Goal: Information Seeking & Learning: Check status

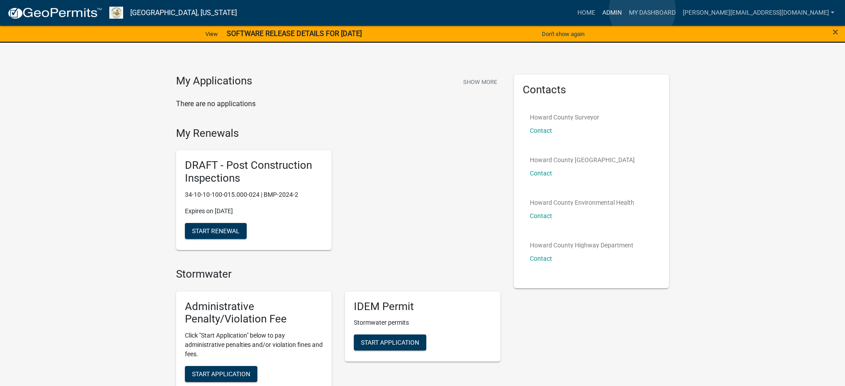
click at [625, 10] on link "Admin" at bounding box center [612, 12] width 27 height 17
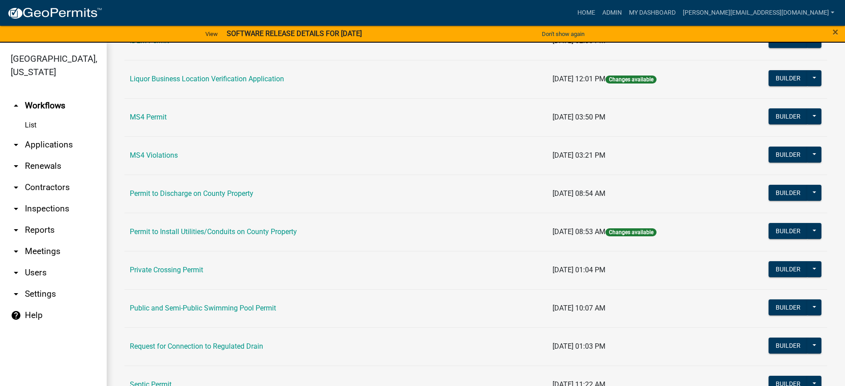
scroll to position [778, 0]
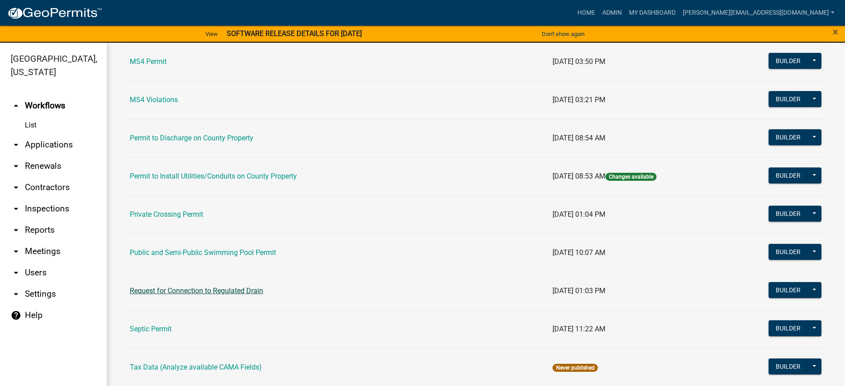
click at [240, 291] on link "Request for Connection to Regulated Drain" at bounding box center [196, 291] width 133 height 8
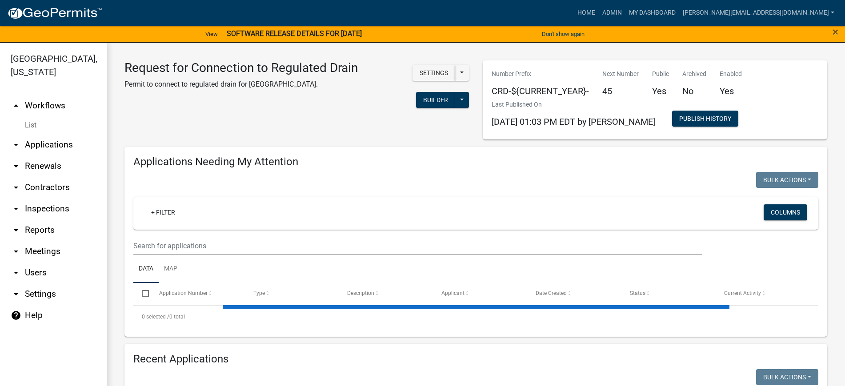
select select "2: 50"
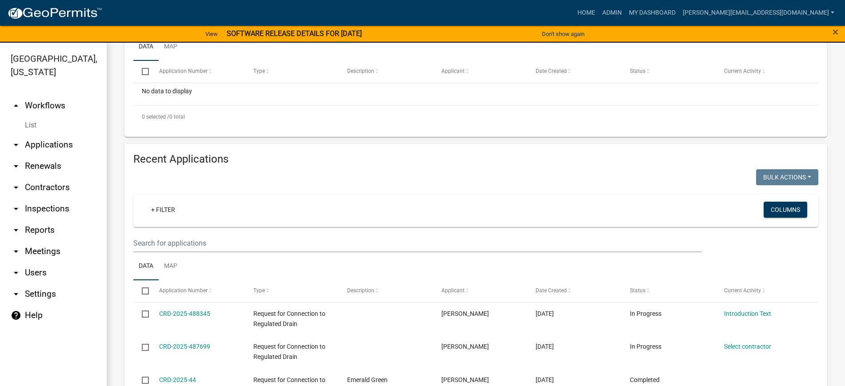
scroll to position [278, 0]
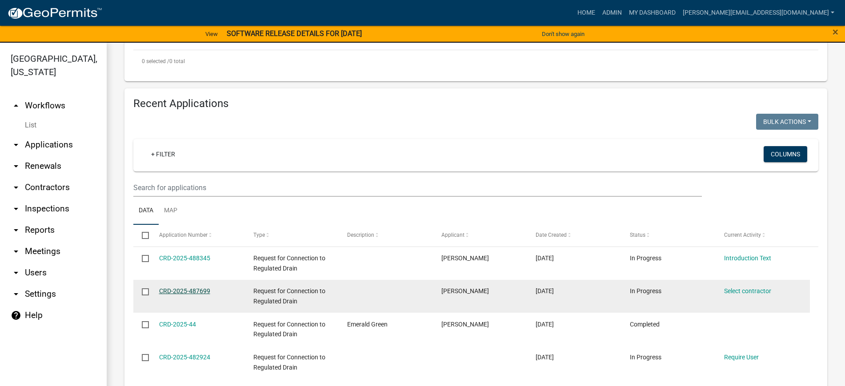
click at [192, 290] on link "CRD-2025-487699" at bounding box center [184, 291] width 51 height 7
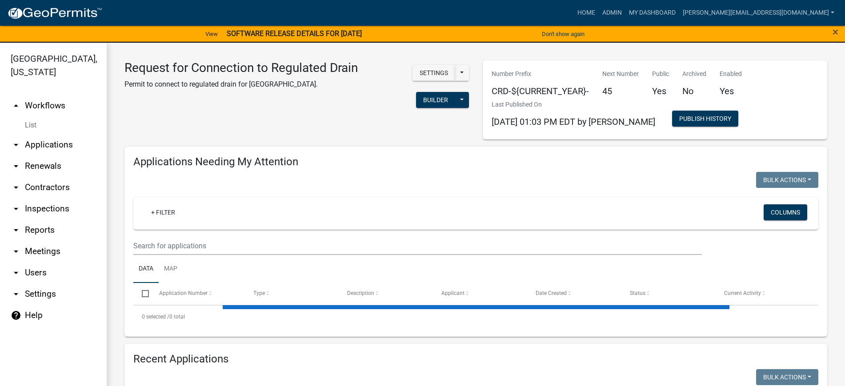
select select "2: 50"
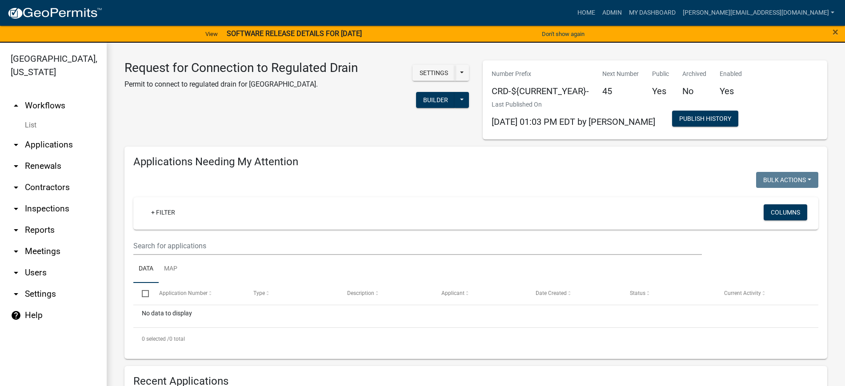
click at [18, 184] on icon "arrow_drop_down" at bounding box center [16, 187] width 11 height 11
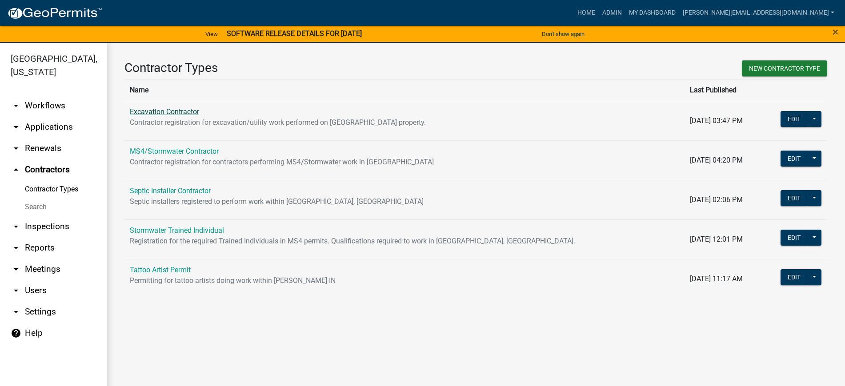
click at [175, 112] on link "Excavation Contractor" at bounding box center [164, 112] width 69 height 8
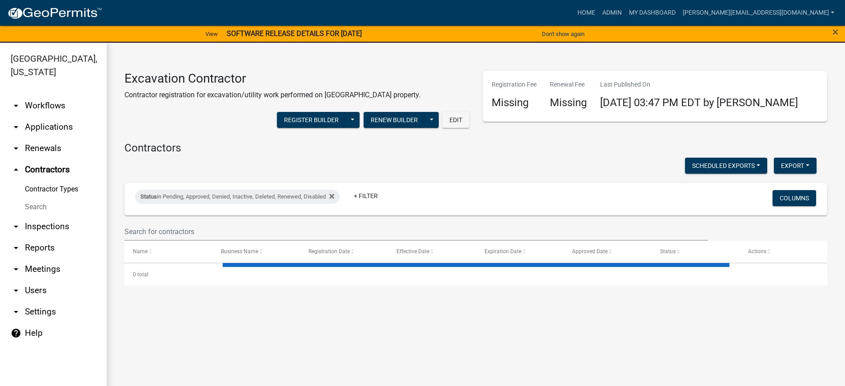
select select "2: 50"
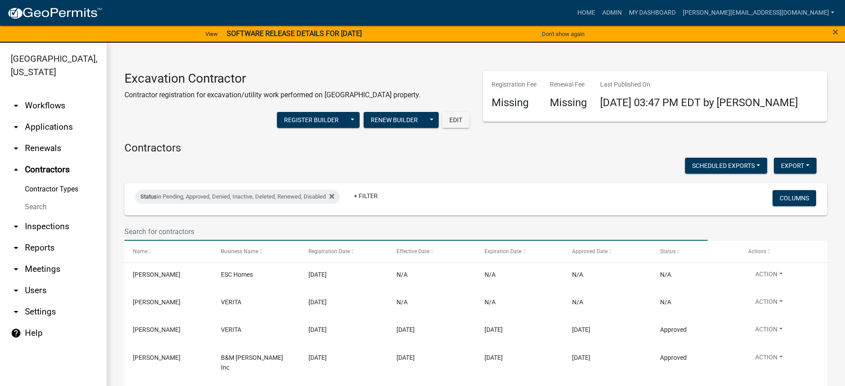
click at [204, 233] on input "text" at bounding box center [415, 232] width 583 height 18
type input "[PERSON_NAME]"
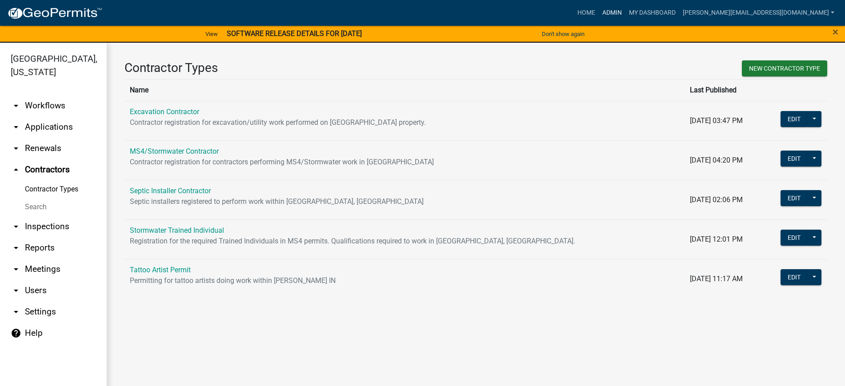
click at [625, 13] on link "Admin" at bounding box center [612, 12] width 27 height 17
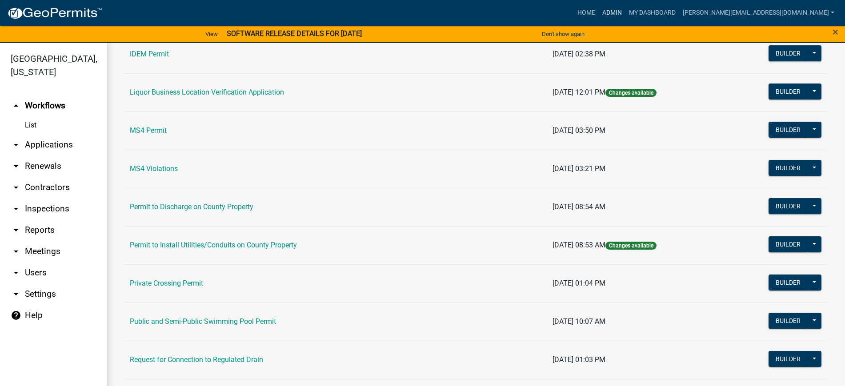
scroll to position [722, 0]
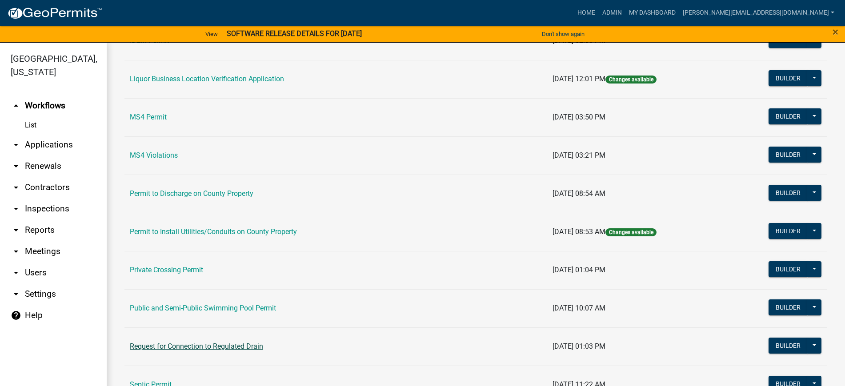
click at [220, 346] on link "Request for Connection to Regulated Drain" at bounding box center [196, 346] width 133 height 8
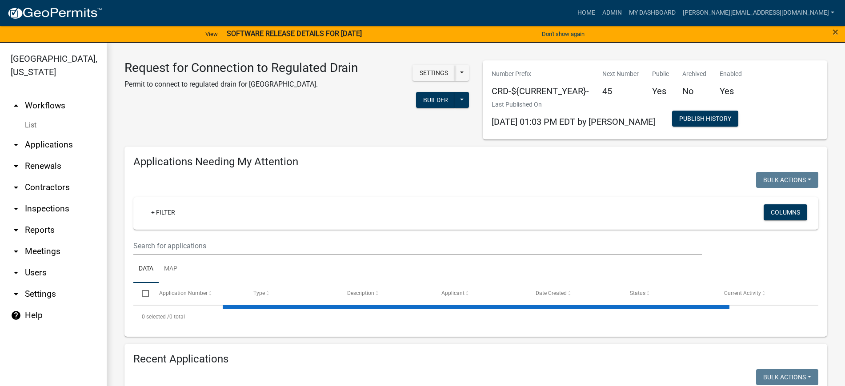
select select "2: 50"
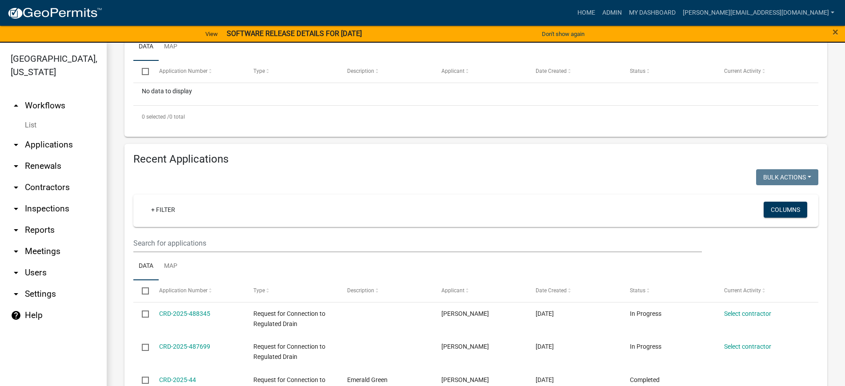
scroll to position [333, 0]
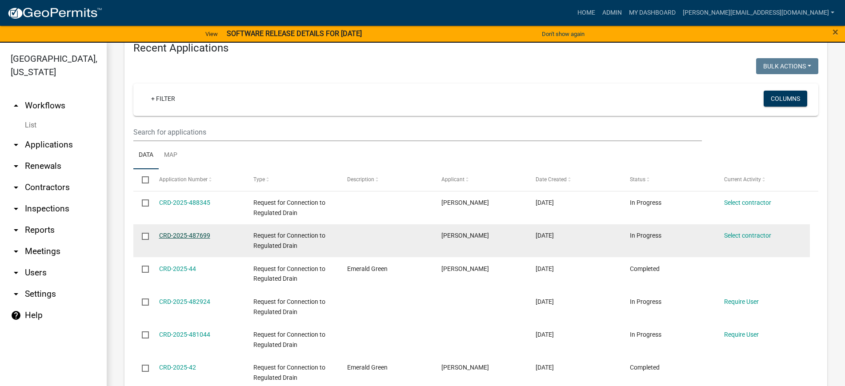
click at [192, 236] on link "CRD-2025-487699" at bounding box center [184, 235] width 51 height 7
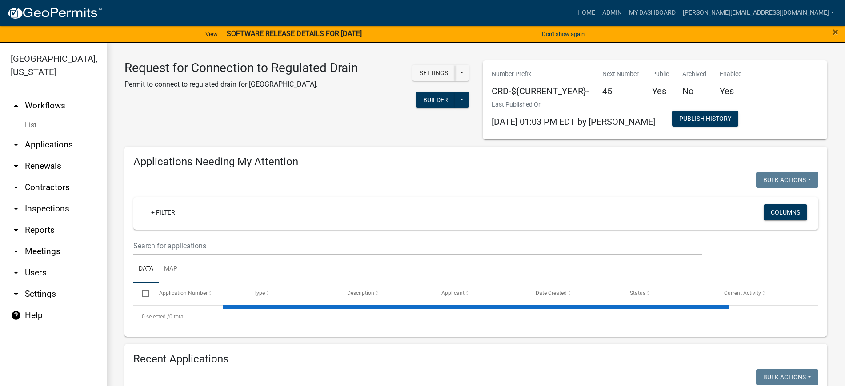
select select "2: 50"
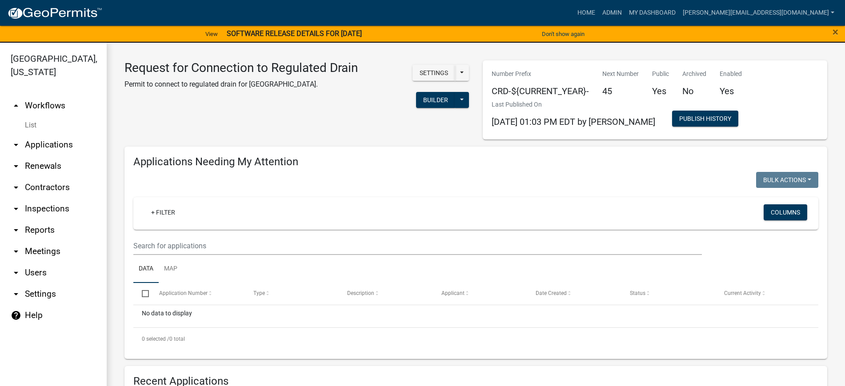
click at [40, 185] on link "arrow_drop_down Contractors" at bounding box center [53, 187] width 107 height 21
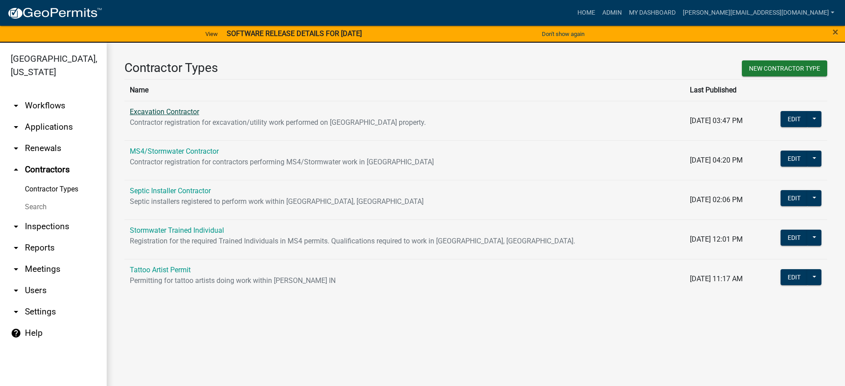
click at [188, 111] on link "Excavation Contractor" at bounding box center [164, 112] width 69 height 8
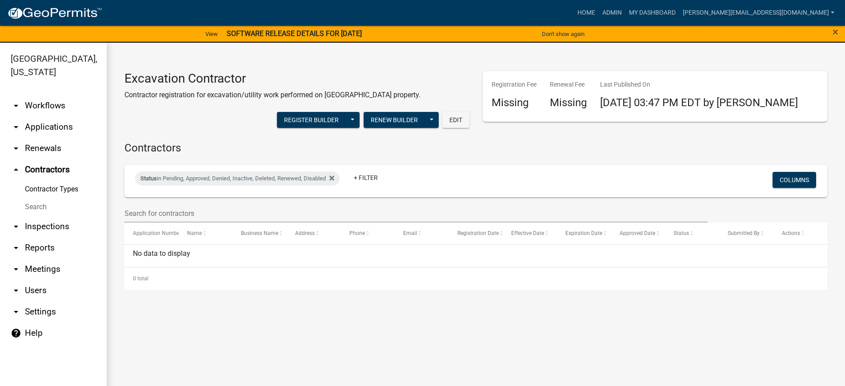
select select "2: 50"
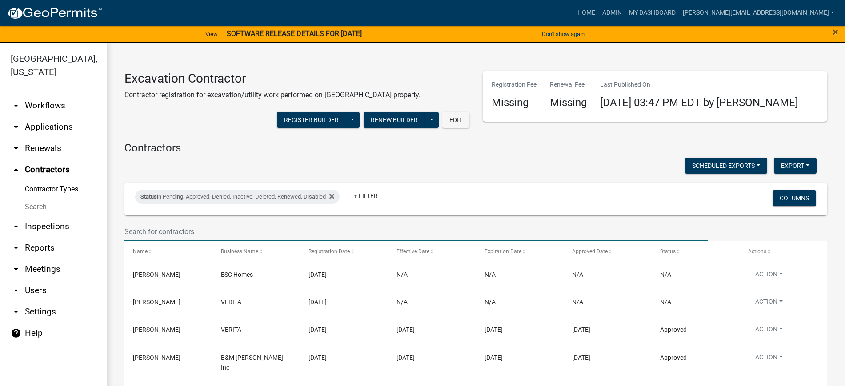
click at [203, 231] on input "text" at bounding box center [415, 232] width 583 height 18
type input "[PERSON_NAME]"
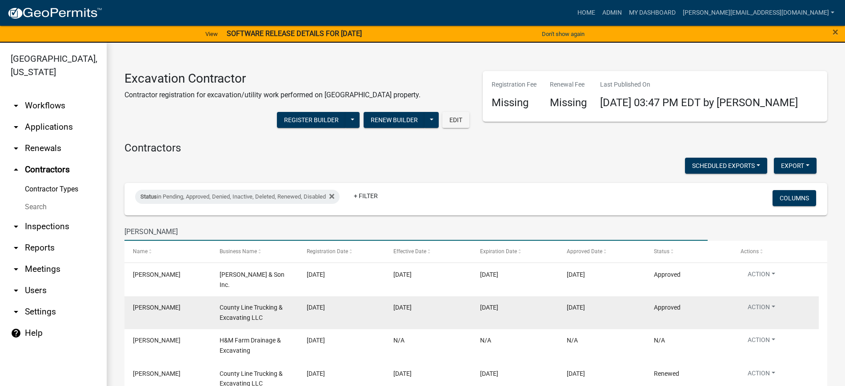
scroll to position [56, 0]
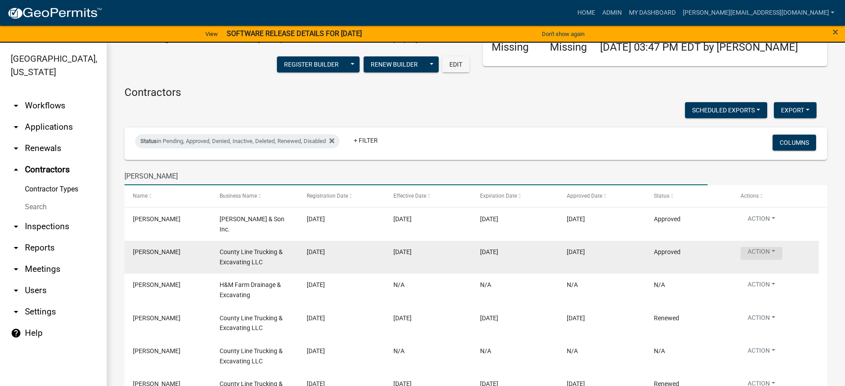
click at [775, 247] on button "Action" at bounding box center [761, 253] width 42 height 13
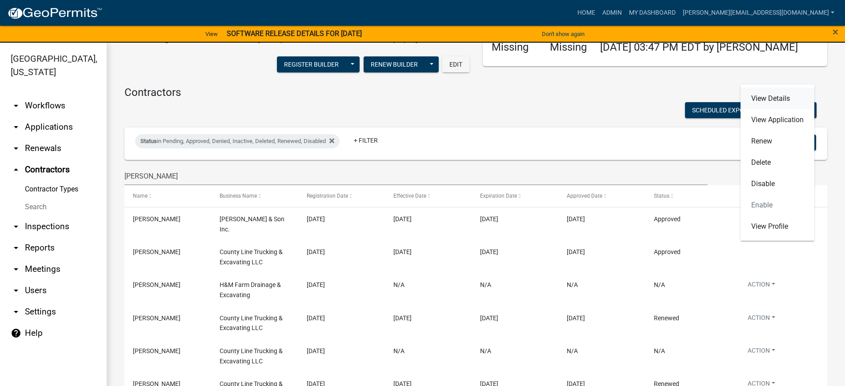
click at [778, 96] on link "View Details" at bounding box center [777, 98] width 74 height 21
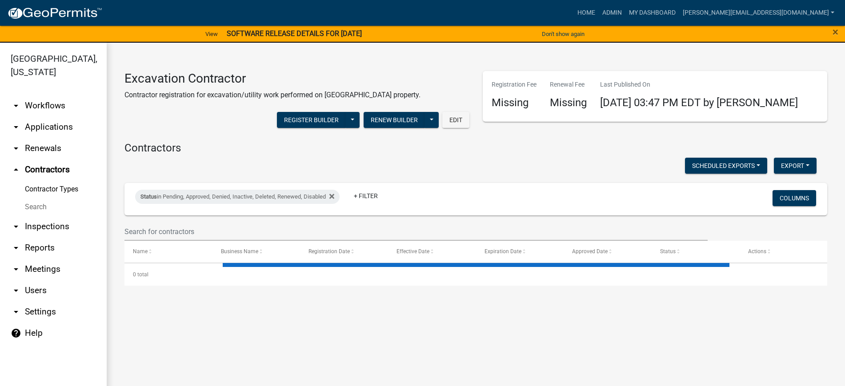
select select "2: 50"
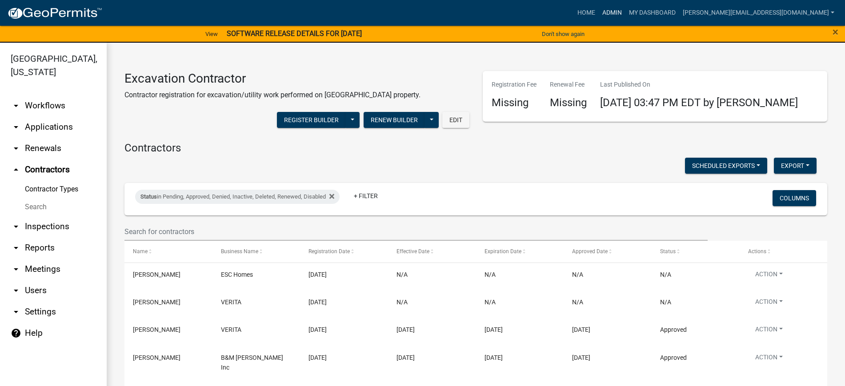
click at [625, 19] on link "Admin" at bounding box center [612, 12] width 27 height 17
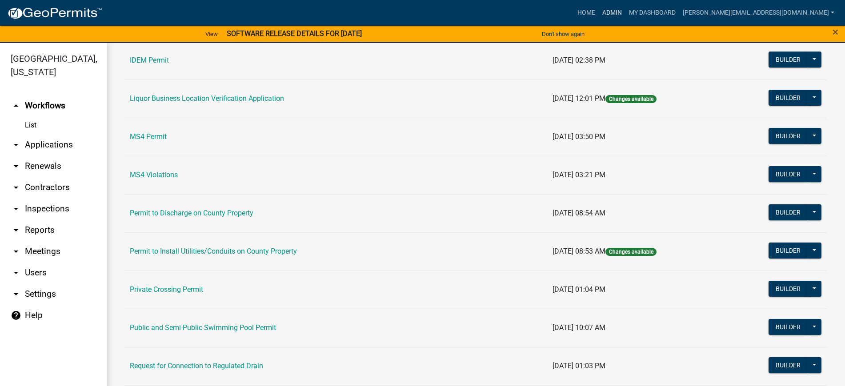
scroll to position [722, 0]
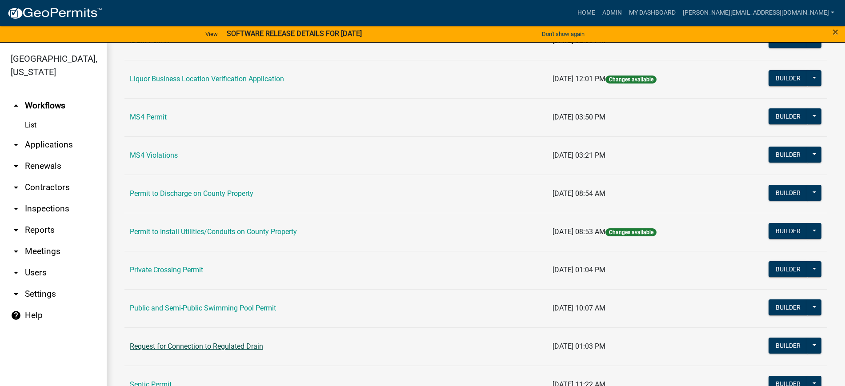
click at [182, 350] on link "Request for Connection to Regulated Drain" at bounding box center [196, 346] width 133 height 8
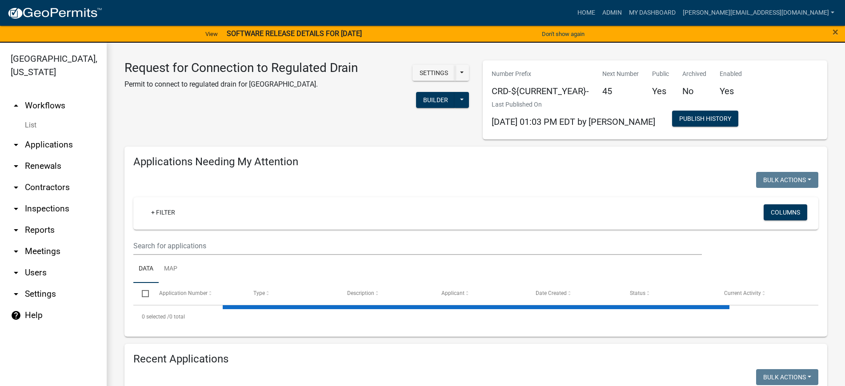
select select "2: 50"
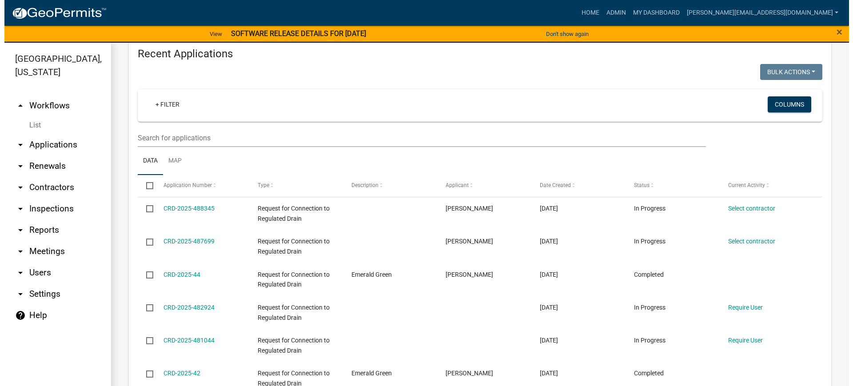
scroll to position [333, 0]
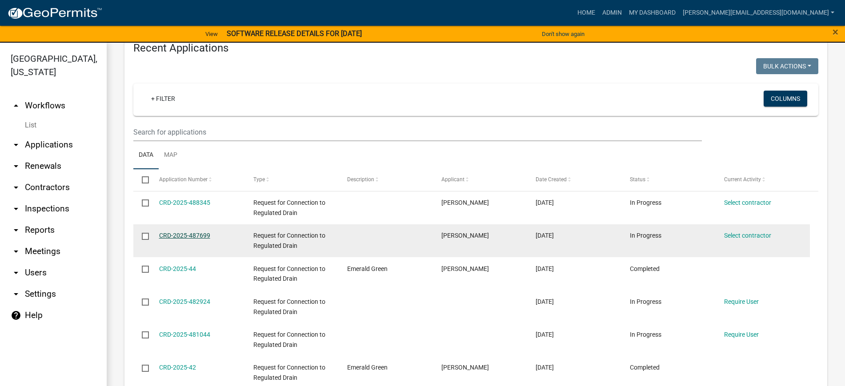
click at [197, 236] on link "CRD-2025-487699" at bounding box center [184, 235] width 51 height 7
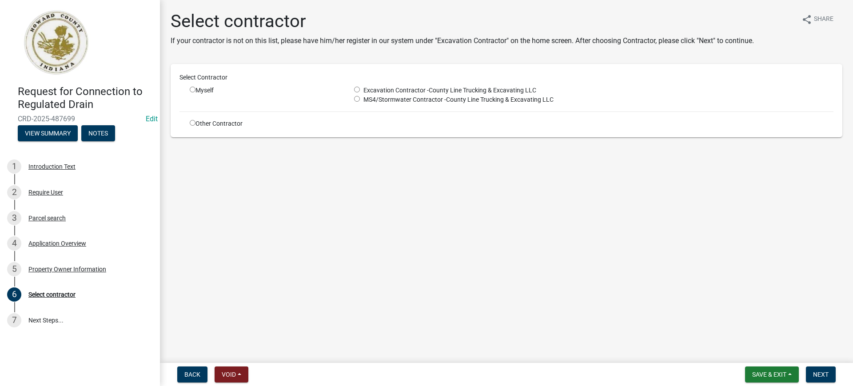
click at [192, 124] on input "radio" at bounding box center [193, 123] width 6 height 6
radio input "true"
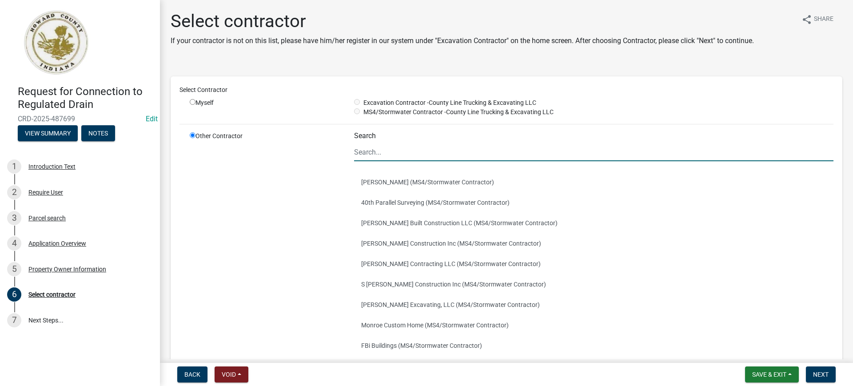
click at [420, 152] on input "Search" at bounding box center [594, 152] width 480 height 18
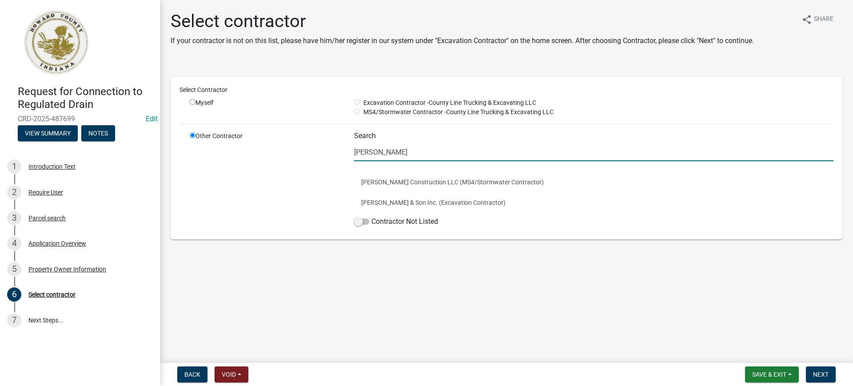
type input "[PERSON_NAME]"
click at [194, 100] on input "radio" at bounding box center [193, 102] width 6 height 6
radio input "true"
radio input "false"
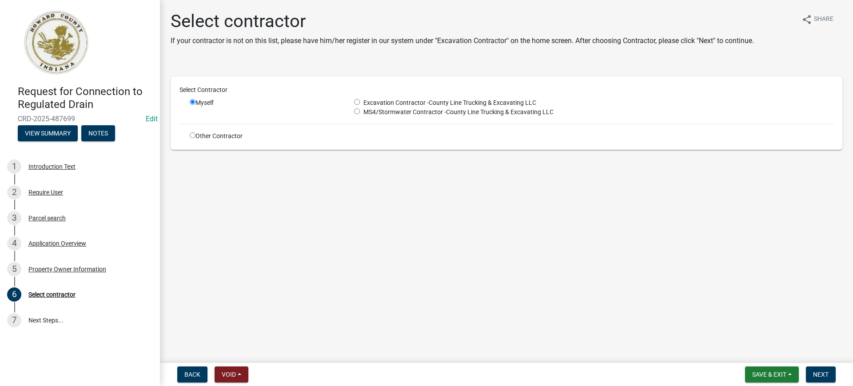
click at [354, 102] on input "radio" at bounding box center [357, 102] width 6 height 6
radio input "true"
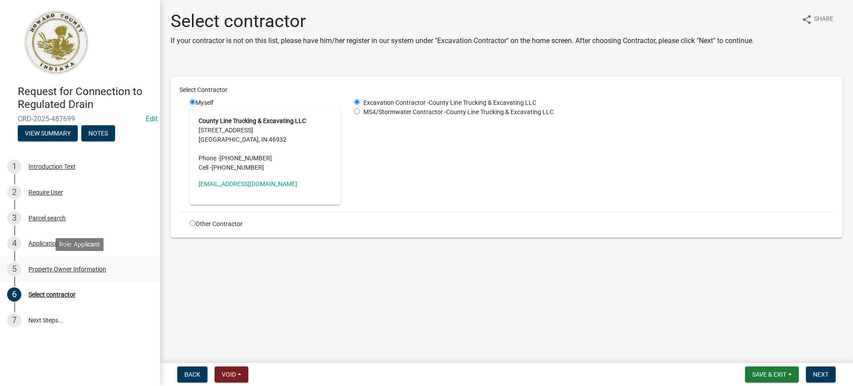
click at [67, 268] on div "Property Owner Information" at bounding box center [67, 269] width 78 height 6
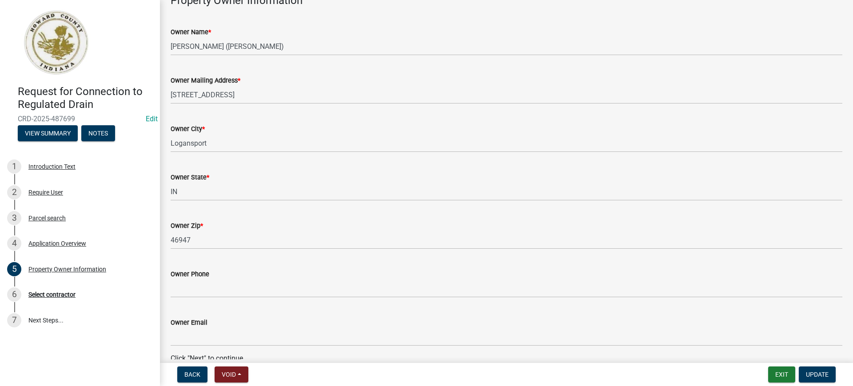
scroll to position [102, 0]
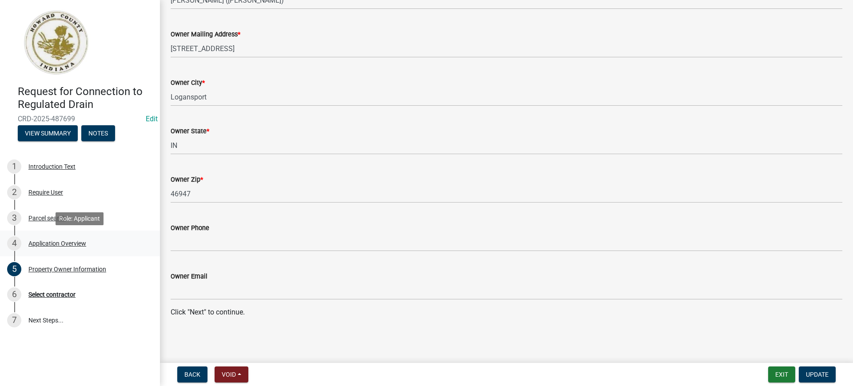
click at [61, 244] on div "Application Overview" at bounding box center [57, 243] width 58 height 6
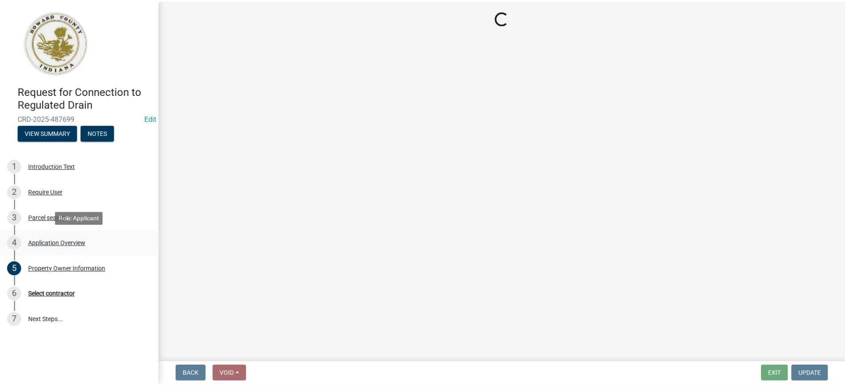
scroll to position [0, 0]
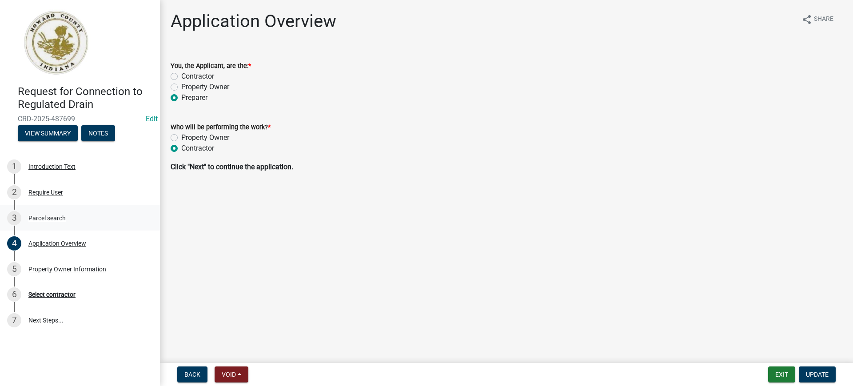
click at [49, 217] on div "Parcel search" at bounding box center [46, 218] width 37 height 6
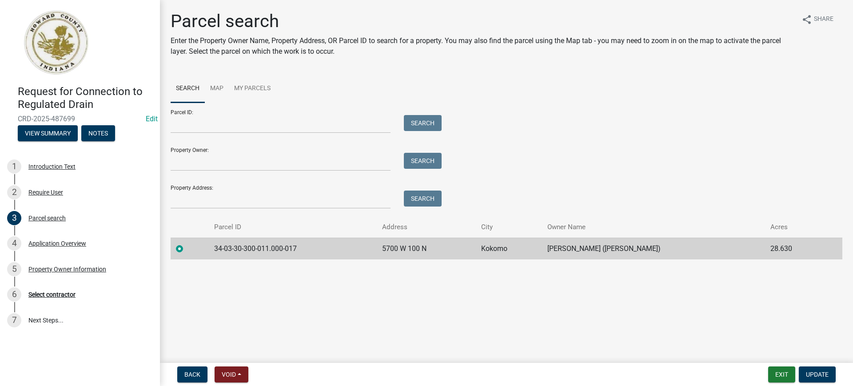
click at [263, 250] on td "34-03-30-300-011.000-017" at bounding box center [293, 249] width 168 height 22
click at [219, 89] on link "Map" at bounding box center [217, 89] width 24 height 28
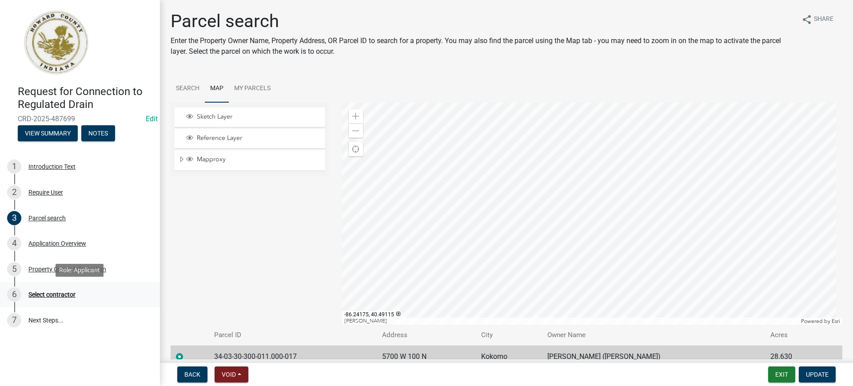
click at [52, 296] on div "Select contractor" at bounding box center [51, 295] width 47 height 6
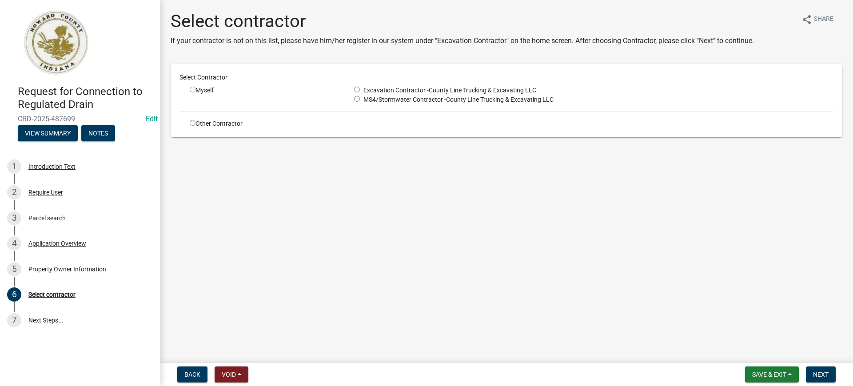
click at [356, 87] on input "radio" at bounding box center [357, 90] width 6 height 6
radio input "true"
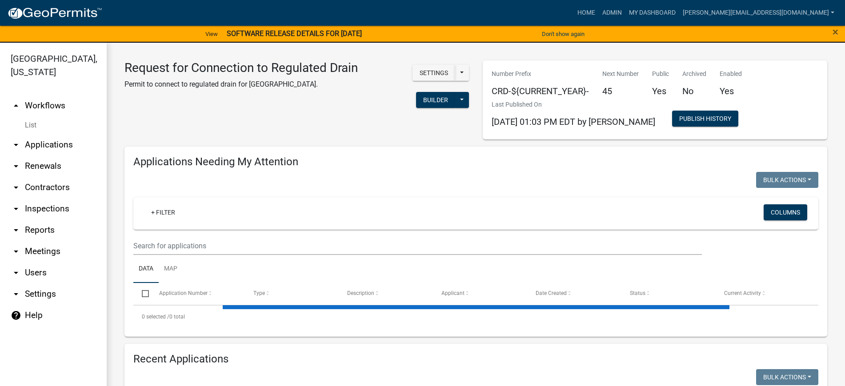
select select "2: 50"
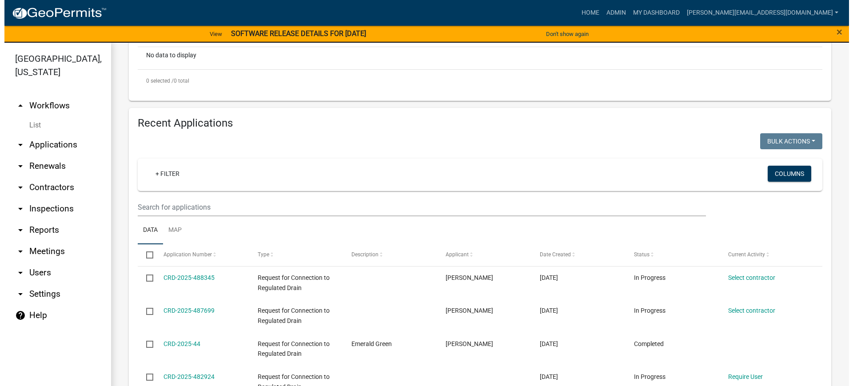
scroll to position [278, 0]
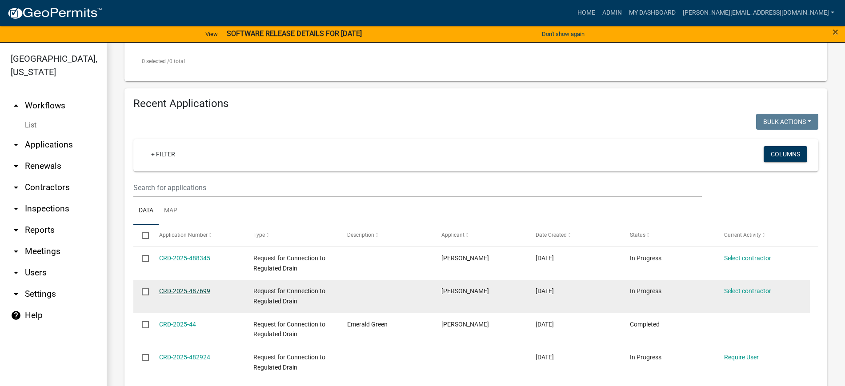
click at [188, 290] on link "CRD-2025-487699" at bounding box center [184, 291] width 51 height 7
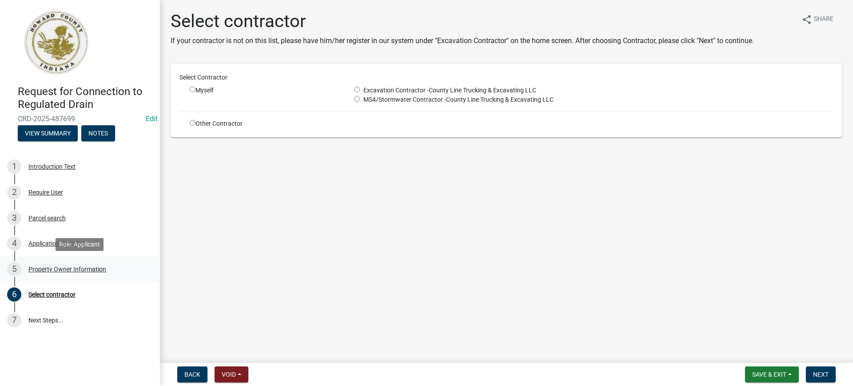
click at [69, 269] on div "Property Owner Information" at bounding box center [67, 269] width 78 height 6
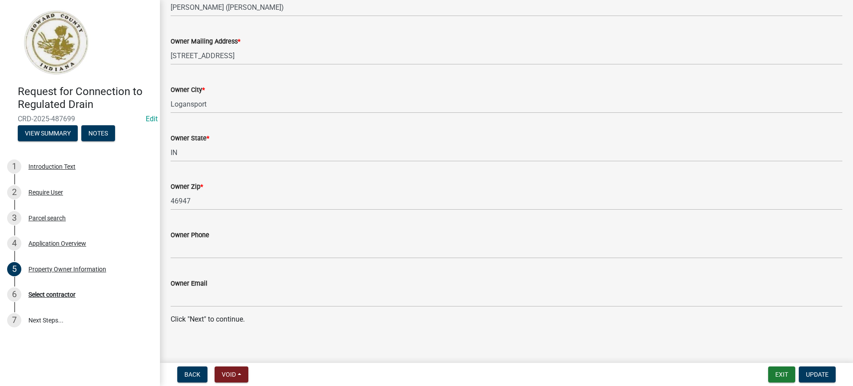
scroll to position [102, 0]
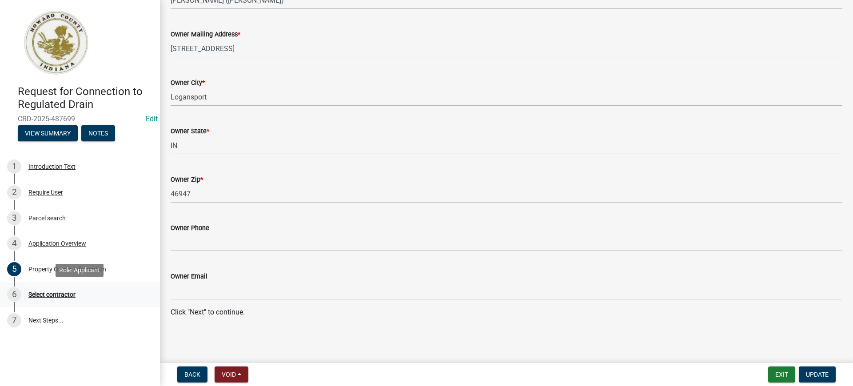
click at [70, 294] on div "Select contractor" at bounding box center [51, 295] width 47 height 6
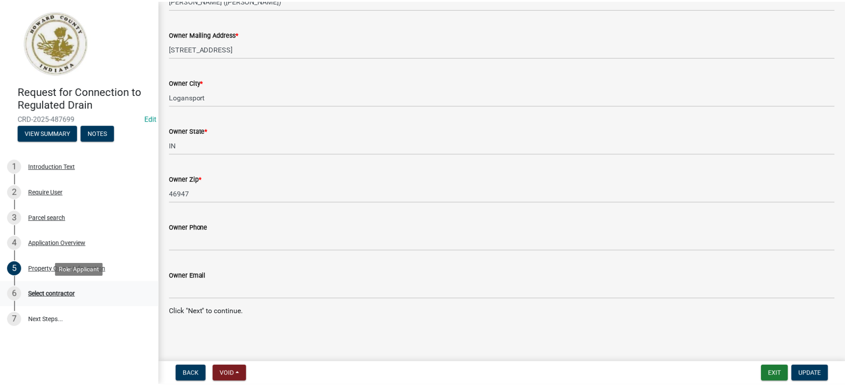
scroll to position [0, 0]
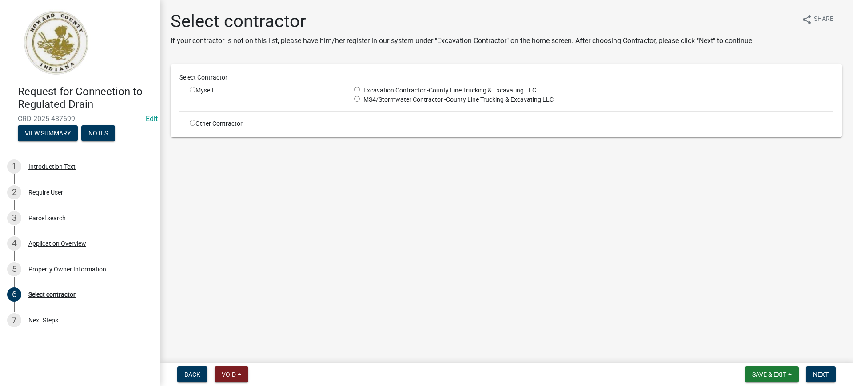
click at [191, 123] on input "radio" at bounding box center [193, 123] width 6 height 6
radio input "true"
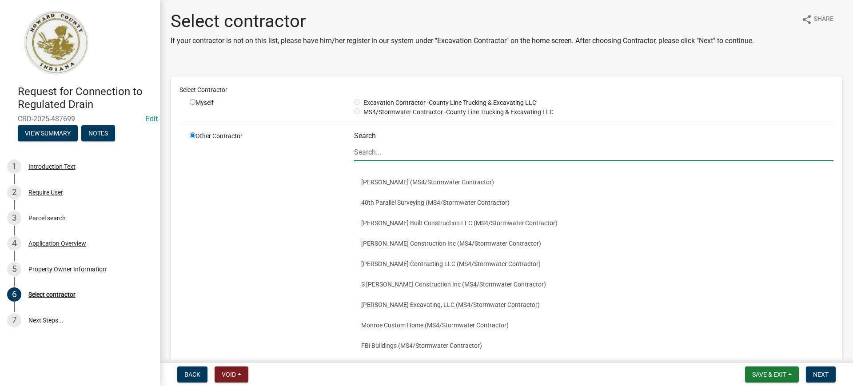
click at [410, 160] on input "Search" at bounding box center [594, 152] width 480 height 18
type input "[PERSON_NAME]"
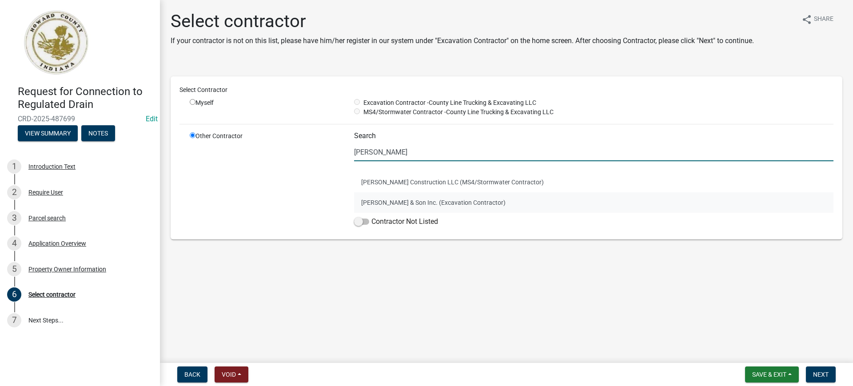
click at [394, 202] on button "[PERSON_NAME] & Son Inc. (Excavation Contractor)" at bounding box center [594, 202] width 480 height 20
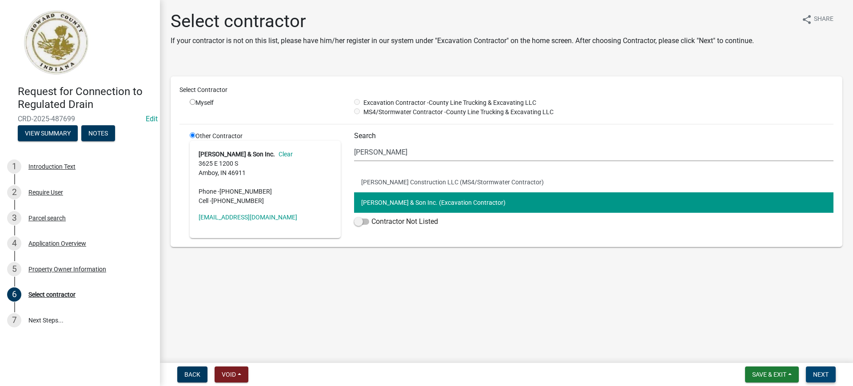
click at [826, 376] on span "Next" at bounding box center [821, 374] width 16 height 7
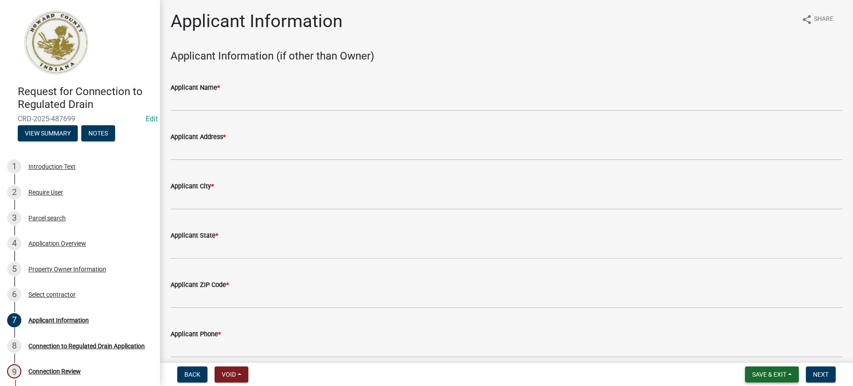
click at [787, 376] on span "Save & Exit" at bounding box center [769, 374] width 34 height 7
click at [746, 350] on button "Save & Exit" at bounding box center [763, 351] width 71 height 21
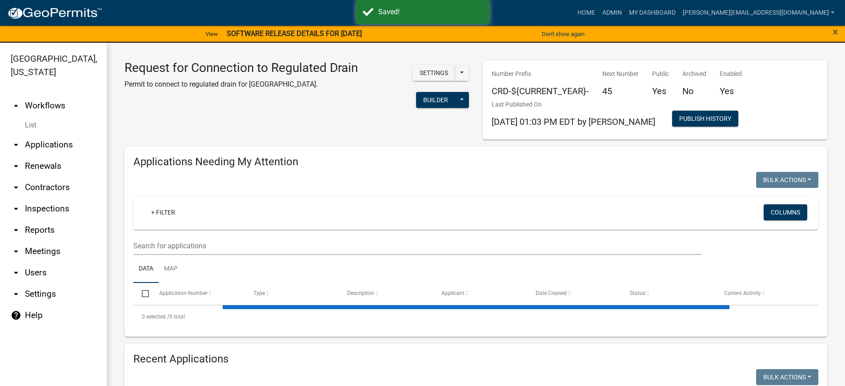
select select "2: 50"
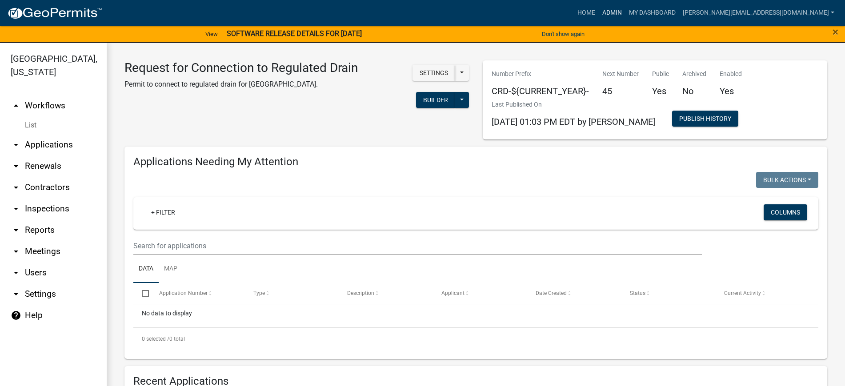
click at [625, 10] on link "Admin" at bounding box center [612, 12] width 27 height 17
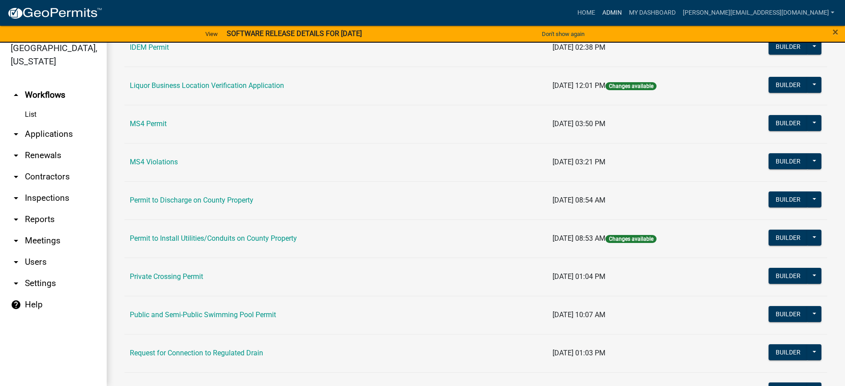
scroll to position [681, 0]
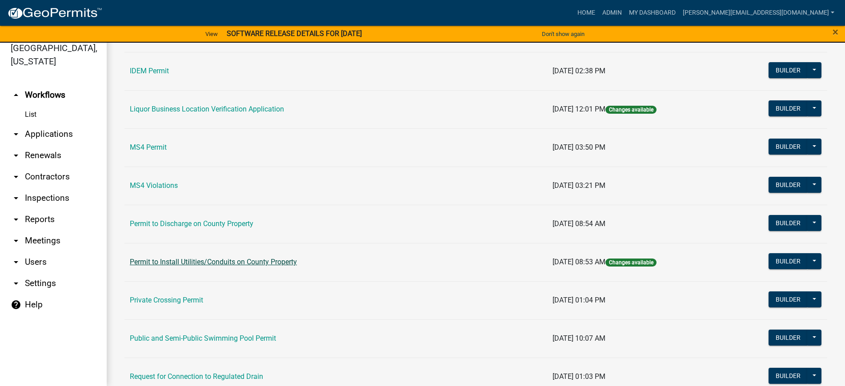
click at [232, 261] on link "Permit to Install Utilities/Conduits on County Property" at bounding box center [213, 262] width 167 height 8
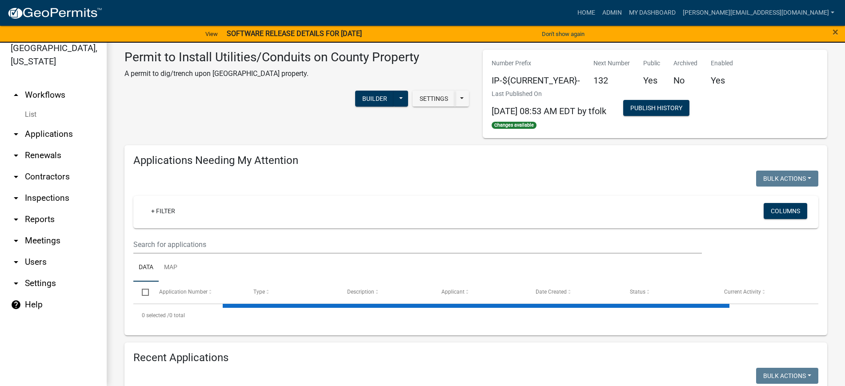
select select "2: 50"
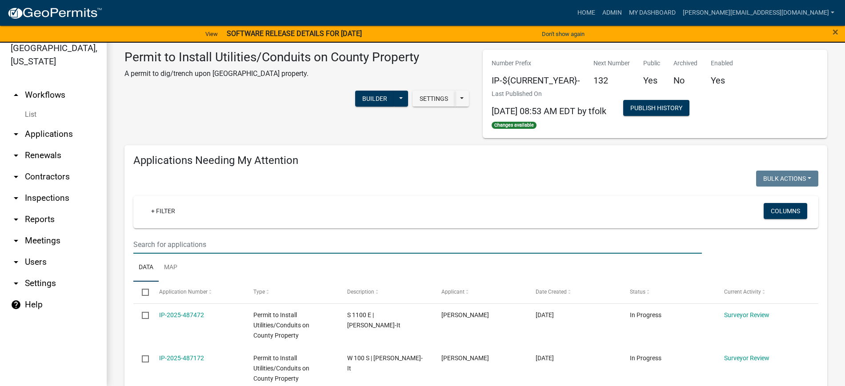
click at [241, 244] on input "text" at bounding box center [417, 245] width 568 height 18
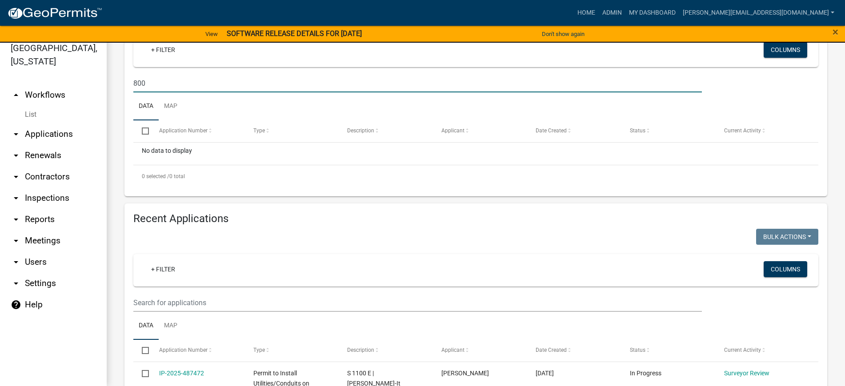
scroll to position [222, 0]
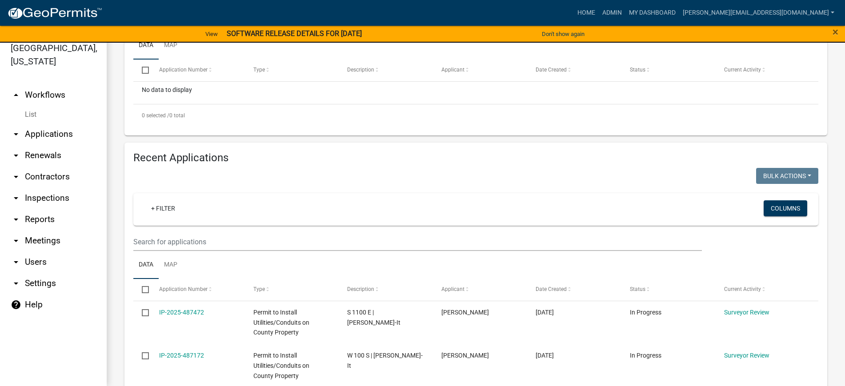
type input "800"
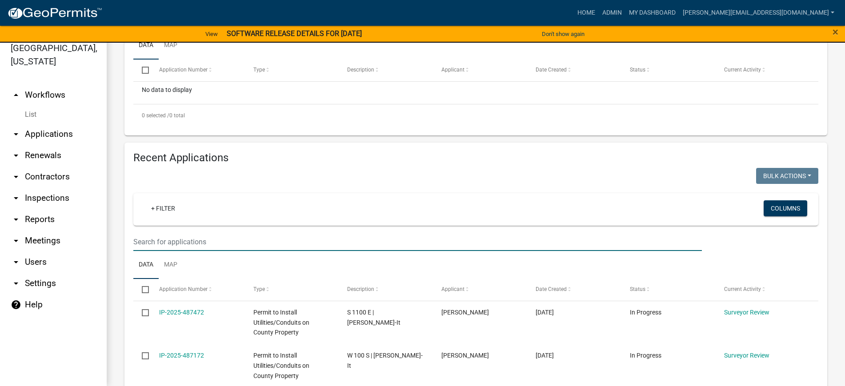
click at [240, 246] on input "text" at bounding box center [417, 242] width 568 height 18
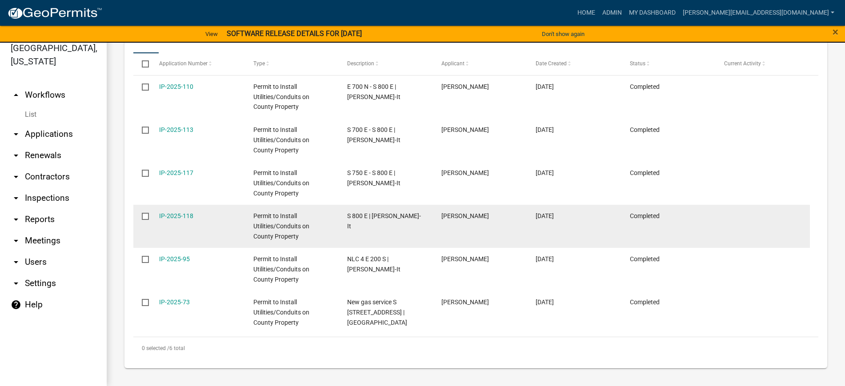
scroll to position [392, 0]
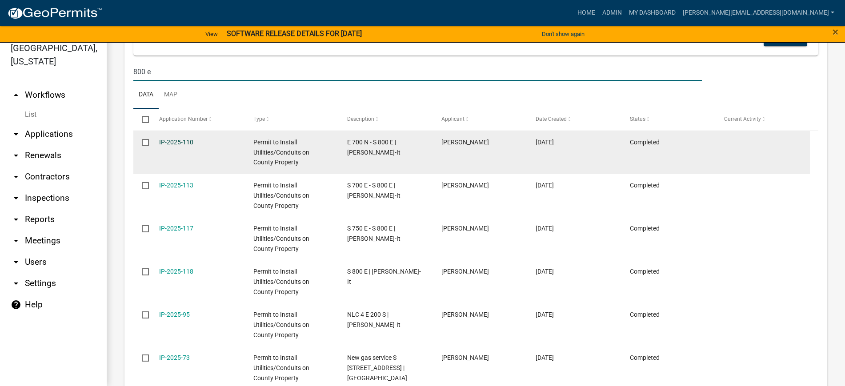
type input "800 e"
click at [188, 139] on link "IP-2025-110" at bounding box center [176, 142] width 34 height 7
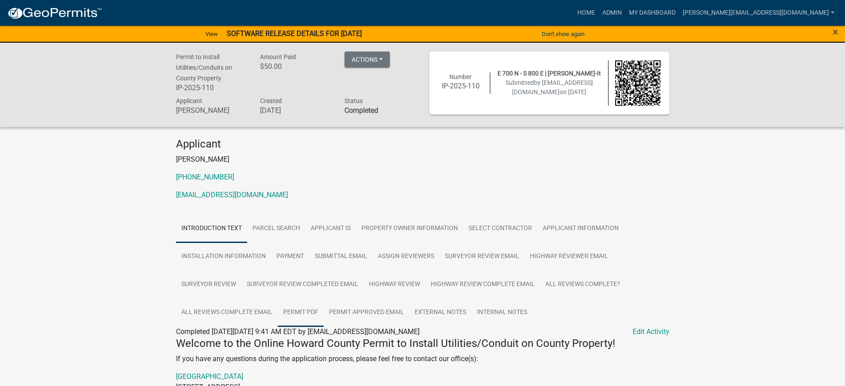
click at [289, 313] on link "Permit PDF" at bounding box center [301, 313] width 46 height 28
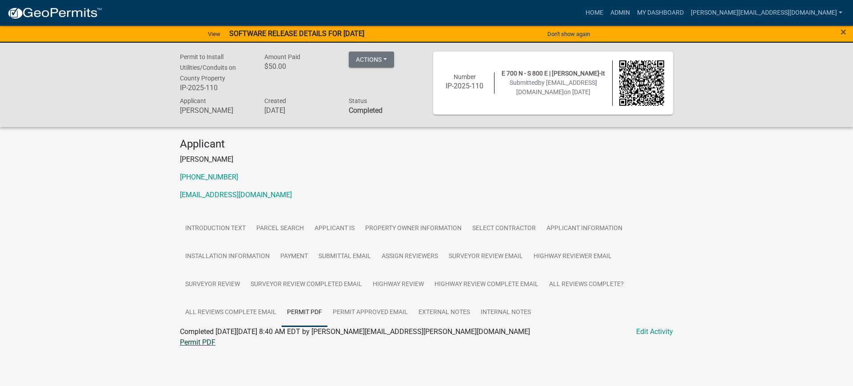
click at [188, 342] on link "Permit PDF" at bounding box center [198, 342] width 36 height 8
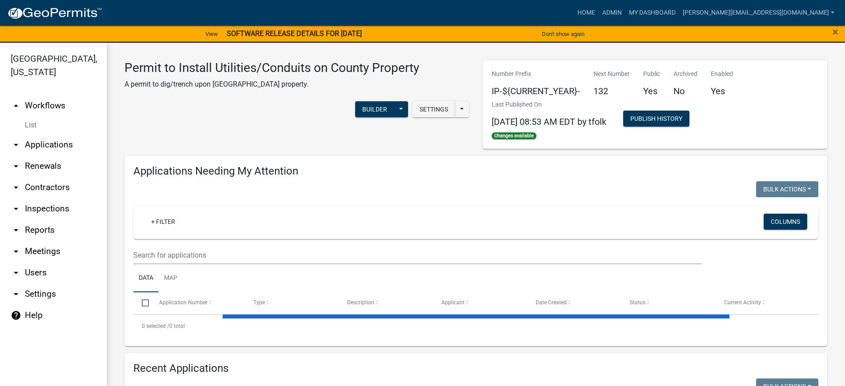
select select "2: 50"
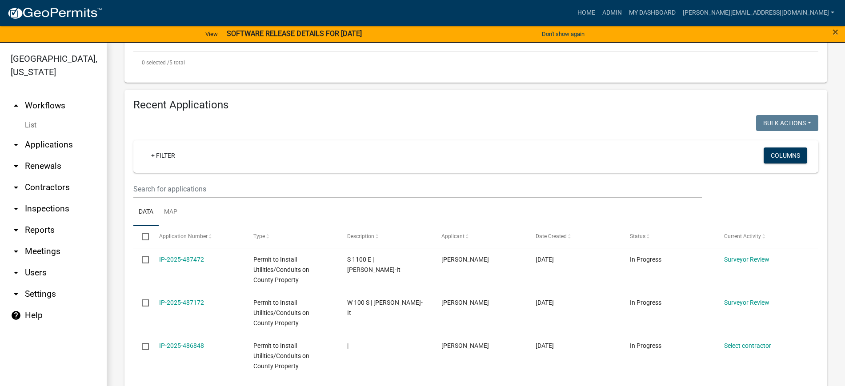
scroll to position [500, 0]
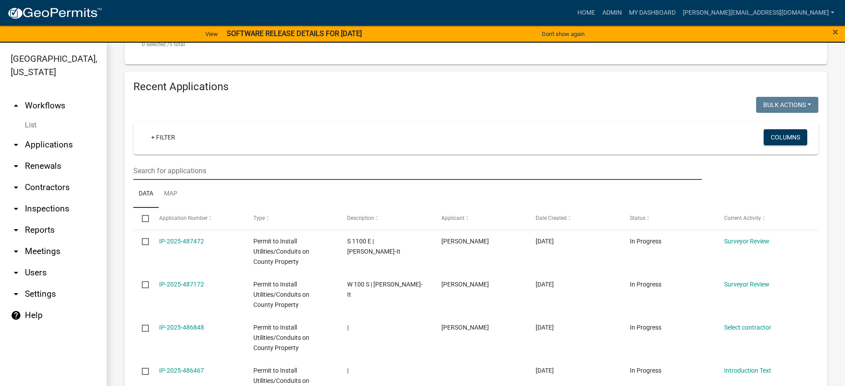
click at [261, 172] on input "text" at bounding box center [417, 171] width 568 height 18
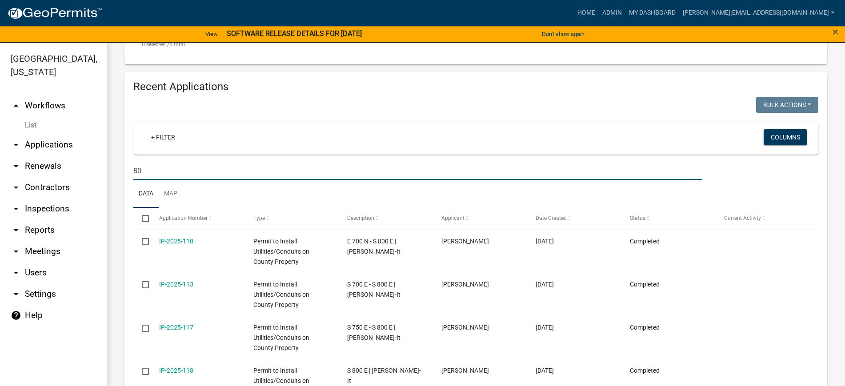
type input "8"
type input "2"
select select "2: 50"
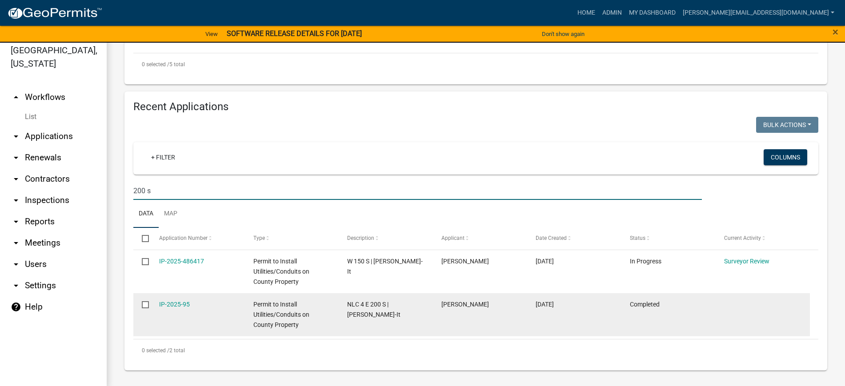
scroll to position [11, 0]
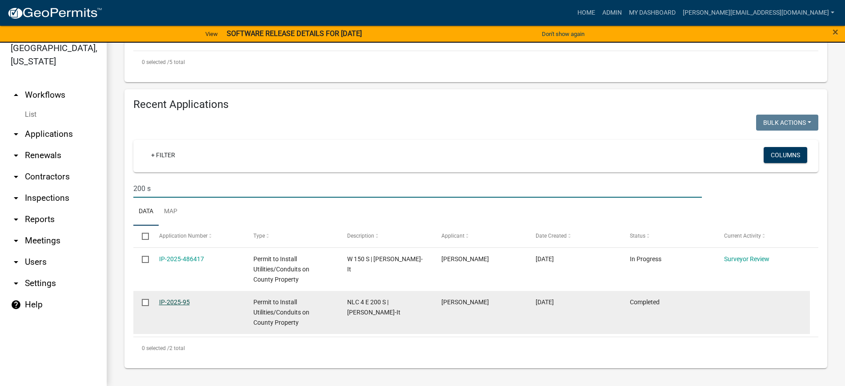
type input "200 s"
click at [171, 303] on link "IP-2025-95" at bounding box center [174, 302] width 31 height 7
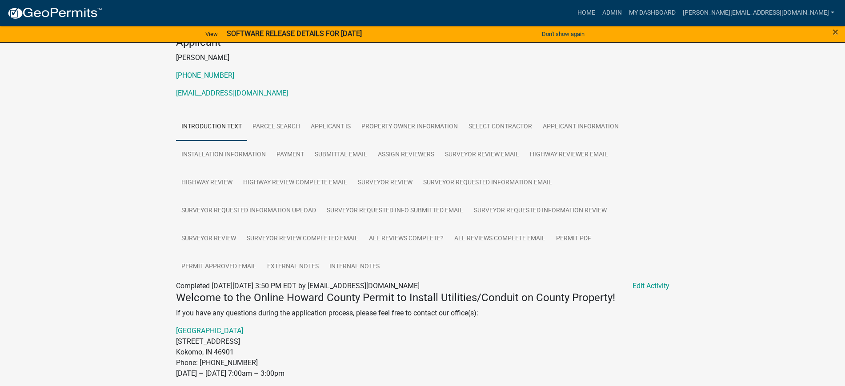
scroll to position [111, 0]
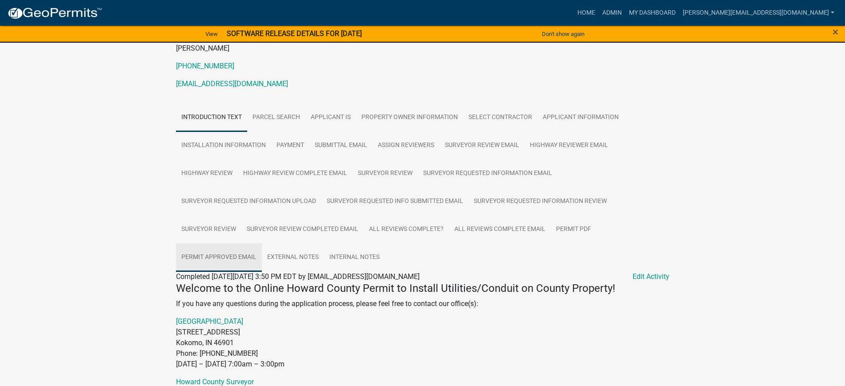
click at [238, 256] on link "Permit Approved Email" at bounding box center [219, 258] width 86 height 28
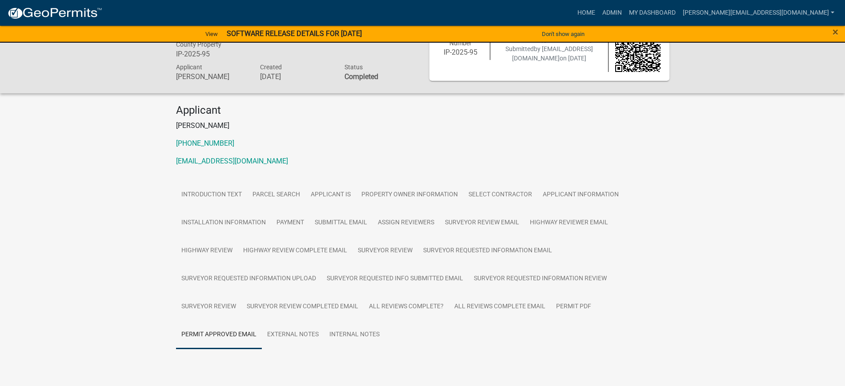
scroll to position [60, 0]
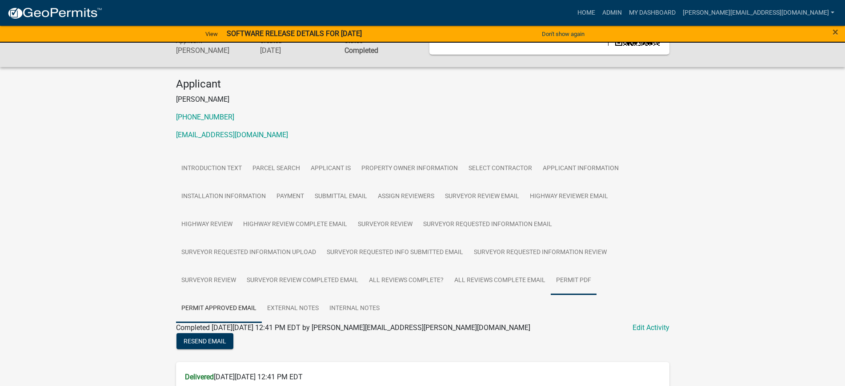
click at [562, 280] on link "Permit PDF" at bounding box center [574, 281] width 46 height 28
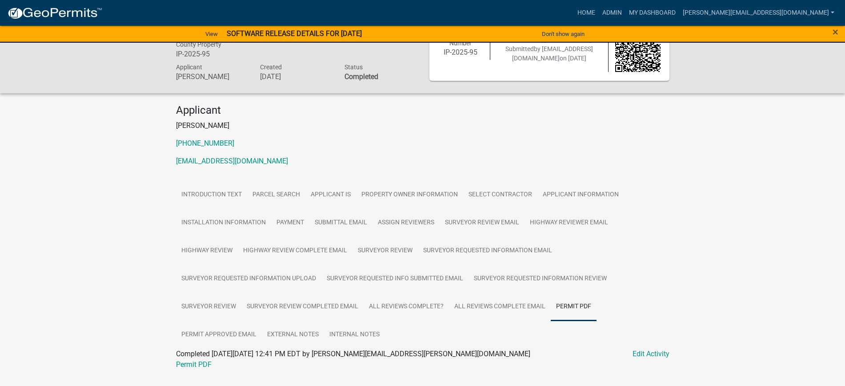
scroll to position [55, 0]
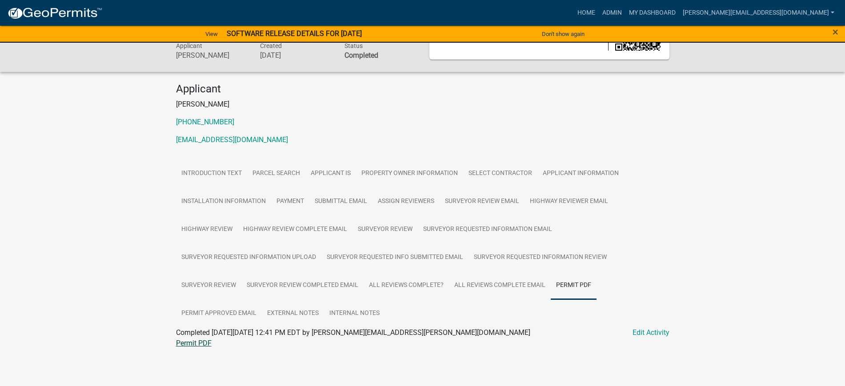
click at [204, 343] on link "Permit PDF" at bounding box center [194, 343] width 36 height 8
click at [392, 228] on link "Surveyor Review" at bounding box center [384, 230] width 65 height 28
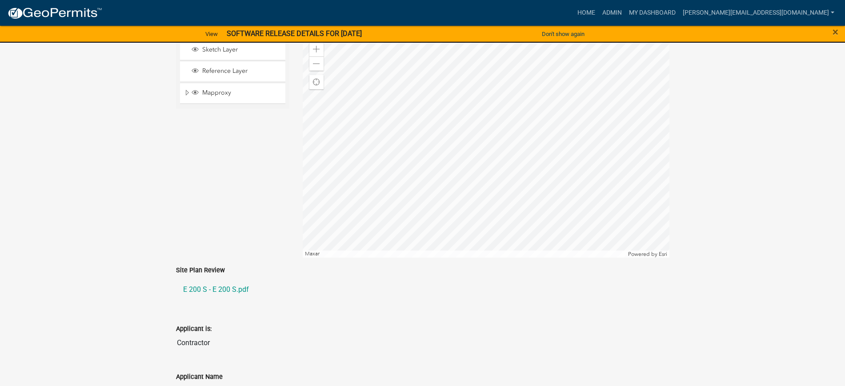
scroll to position [444, 0]
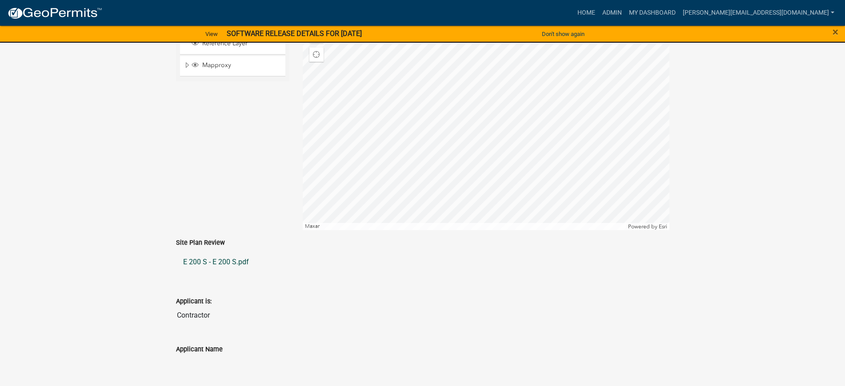
click at [232, 260] on link "E 200 S - E 200 S.pdf" at bounding box center [422, 262] width 493 height 21
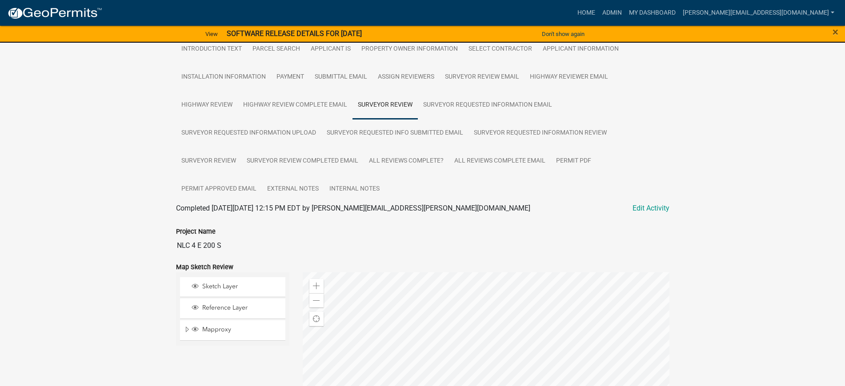
scroll to position [166, 0]
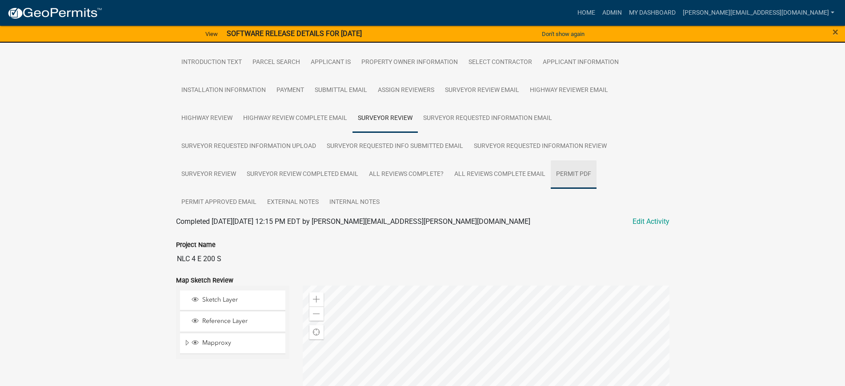
click at [568, 176] on link "Permit PDF" at bounding box center [574, 174] width 46 height 28
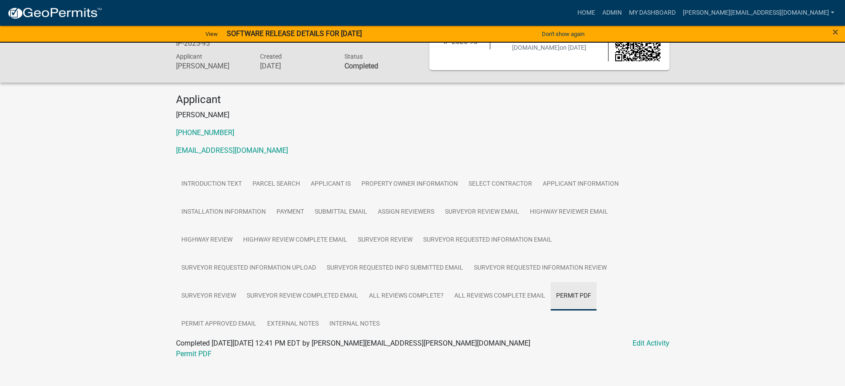
scroll to position [55, 0]
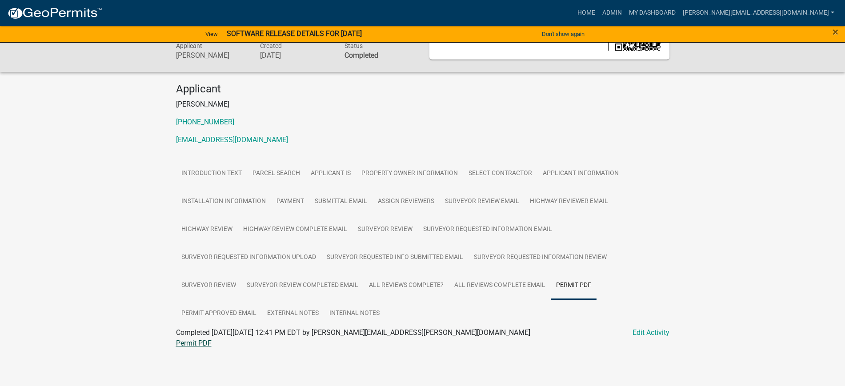
click at [186, 345] on link "Permit PDF" at bounding box center [194, 343] width 36 height 8
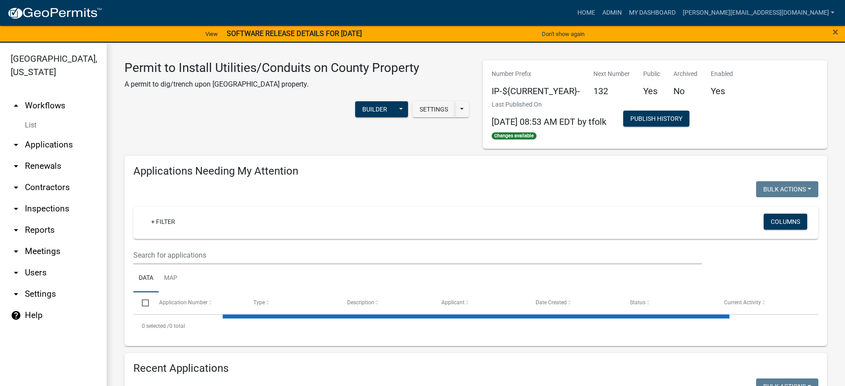
select select "2: 50"
